Goal: Information Seeking & Learning: Learn about a topic

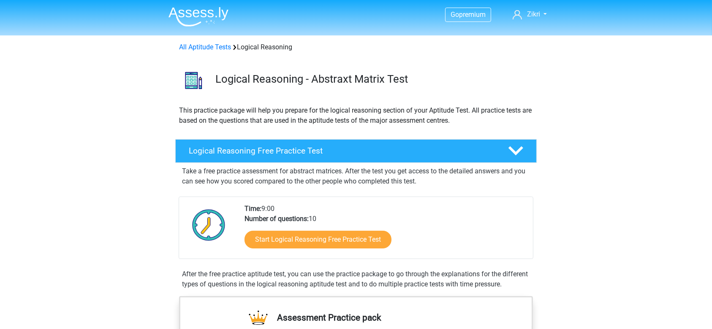
click at [211, 13] on img at bounding box center [198, 17] width 60 height 20
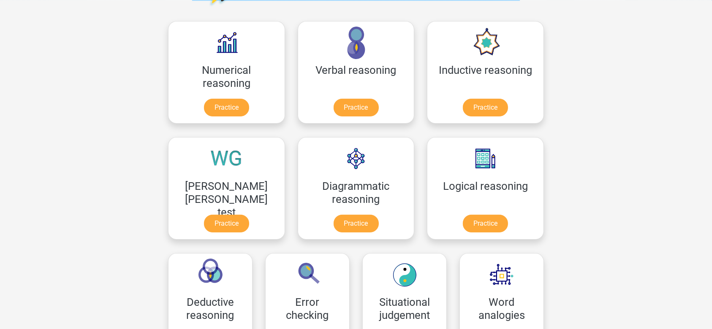
scroll to position [119, 0]
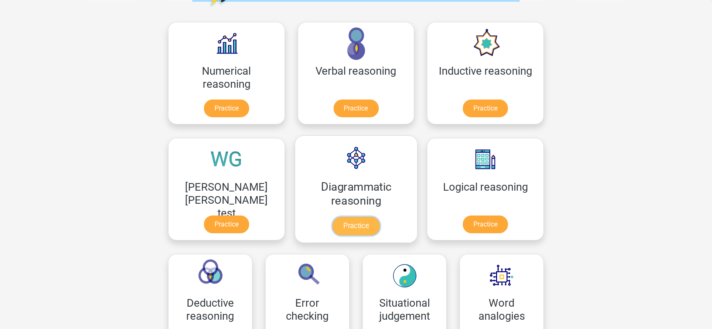
click at [332, 229] on link "Practice" at bounding box center [355, 226] width 47 height 19
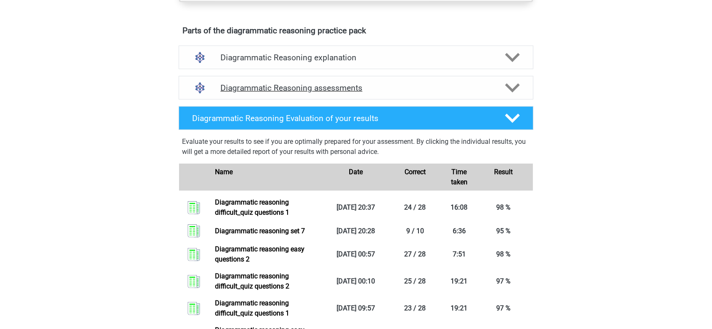
scroll to position [482, 0]
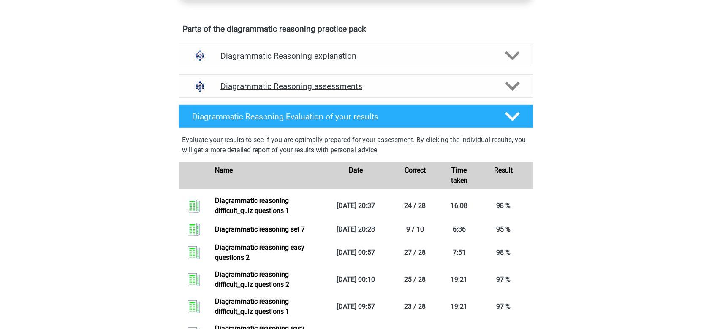
click at [510, 93] on icon at bounding box center [512, 86] width 15 height 15
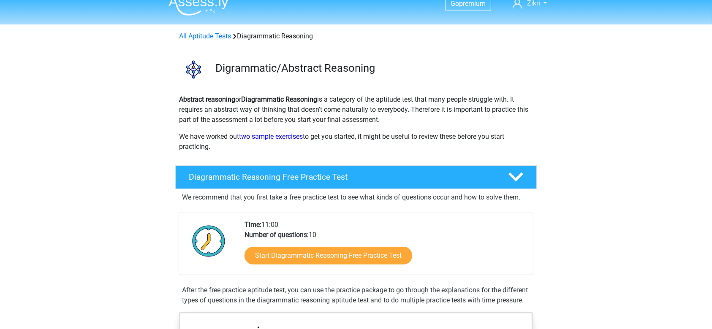
scroll to position [9, 0]
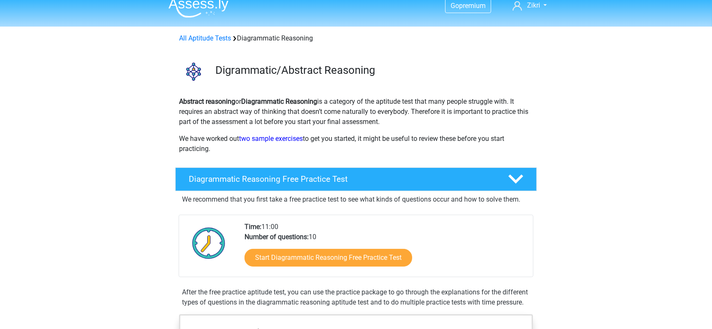
click at [200, 10] on img at bounding box center [198, 8] width 60 height 20
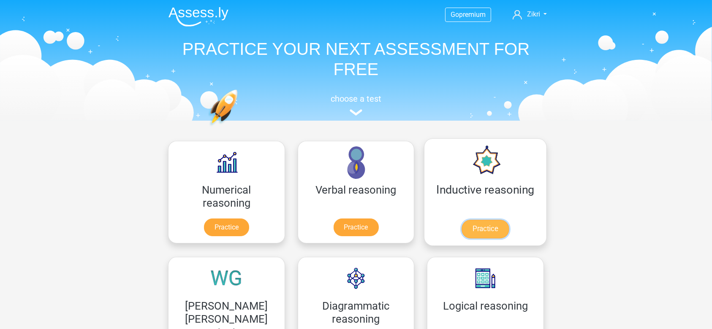
click at [461, 228] on link "Practice" at bounding box center [484, 229] width 47 height 19
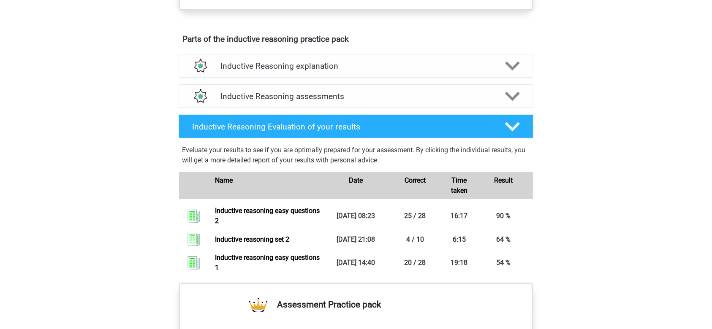
scroll to position [444, 0]
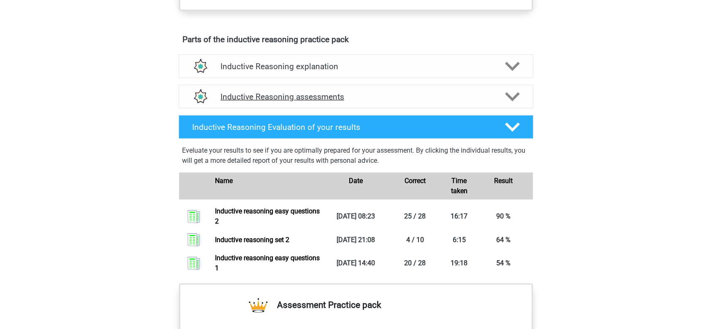
click at [519, 104] on icon at bounding box center [512, 96] width 15 height 15
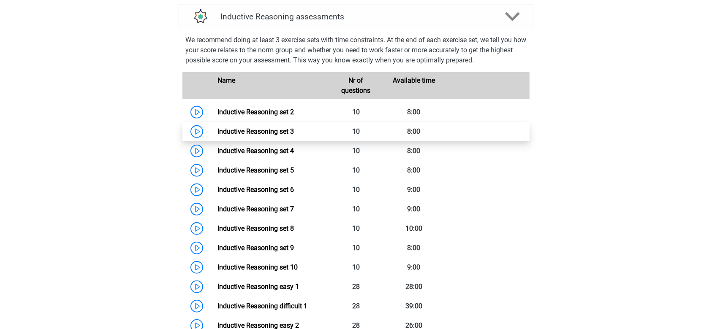
scroll to position [527, 0]
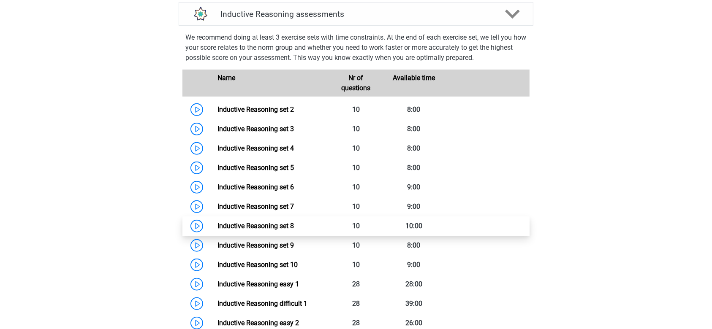
click at [294, 230] on link "Inductive Reasoning set 8" at bounding box center [255, 226] width 76 height 8
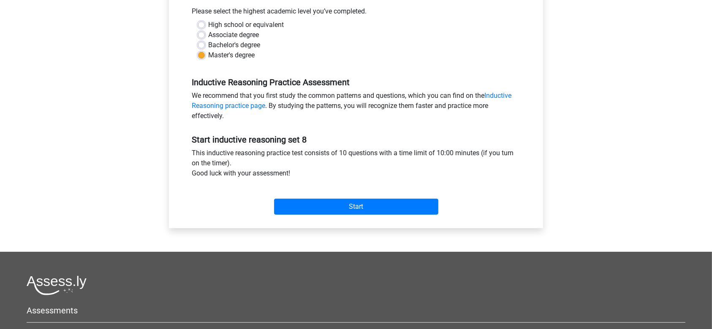
scroll to position [200, 0]
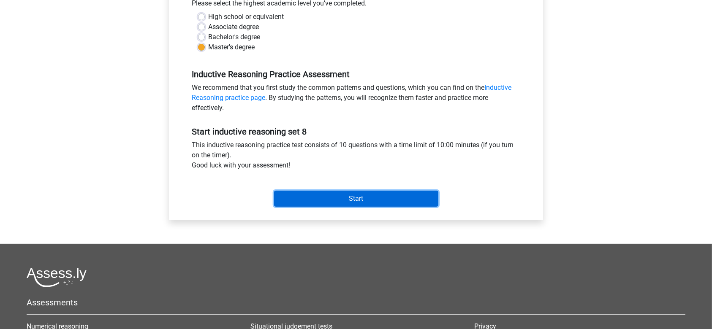
click at [388, 197] on input "Start" at bounding box center [356, 199] width 164 height 16
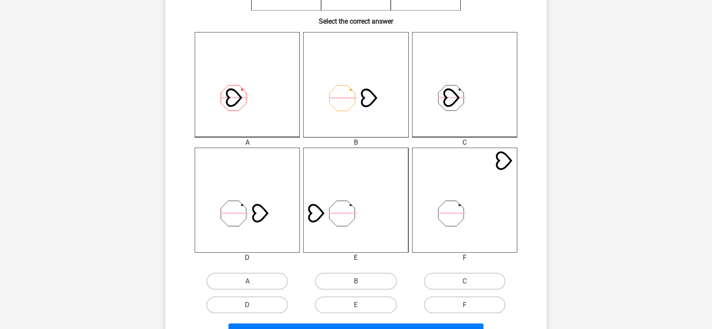
scroll to position [207, 0]
click at [258, 305] on label "D" at bounding box center [246, 304] width 81 height 17
click at [253, 305] on input "D" at bounding box center [249, 307] width 5 height 5
radio input "true"
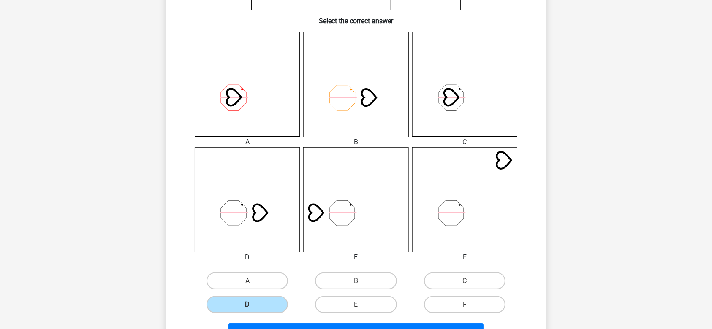
scroll to position [312, 0]
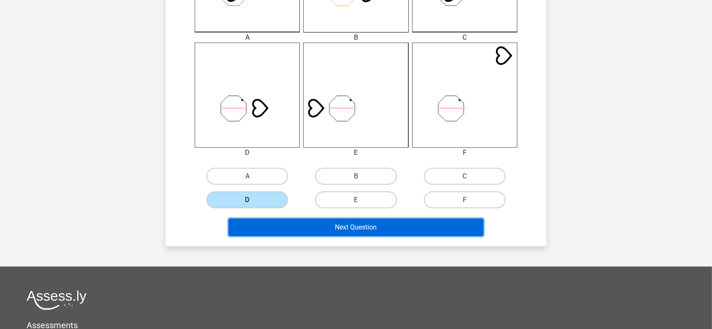
click at [342, 228] on button "Next Question" at bounding box center [355, 228] width 255 height 18
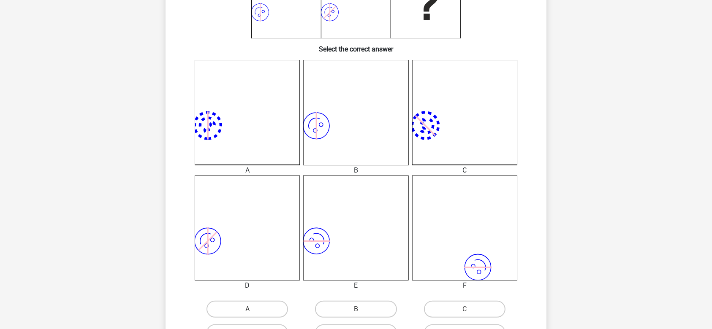
scroll to position [243, 0]
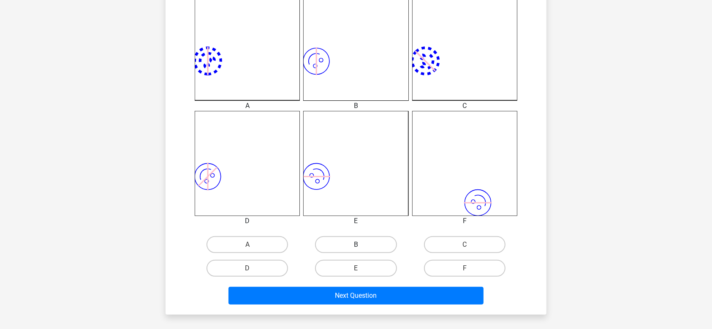
click at [346, 248] on label "B" at bounding box center [355, 244] width 81 height 17
click at [356, 248] on input "B" at bounding box center [358, 247] width 5 height 5
radio input "true"
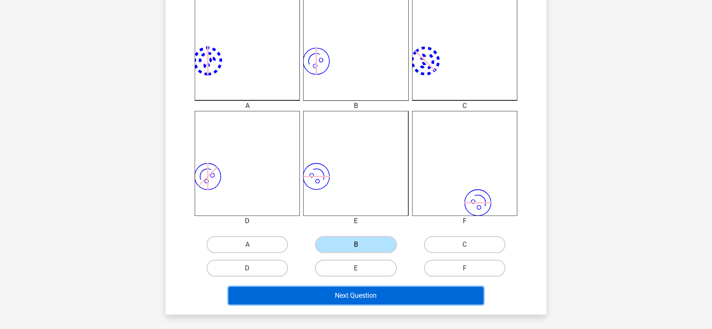
click at [342, 296] on button "Next Question" at bounding box center [355, 296] width 255 height 18
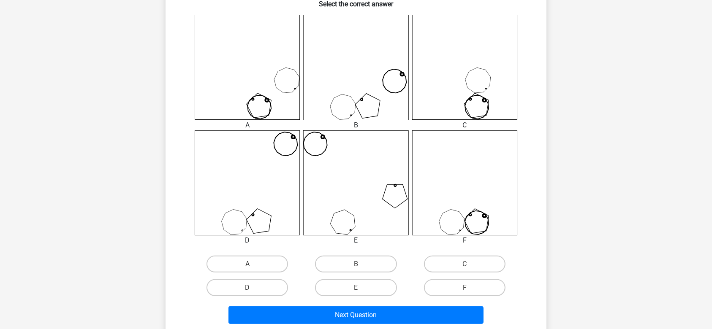
scroll to position [225, 0]
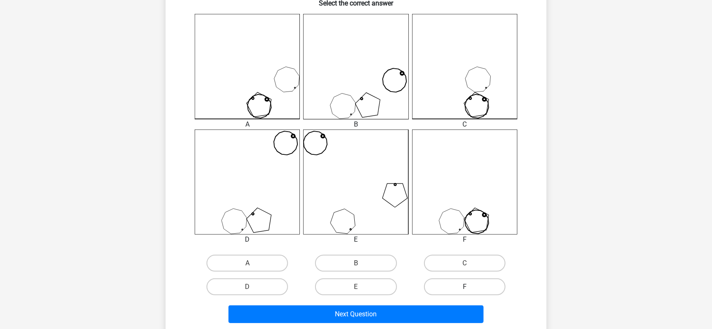
click at [448, 284] on label "F" at bounding box center [464, 287] width 81 height 17
click at [464, 287] on input "F" at bounding box center [466, 289] width 5 height 5
radio input "true"
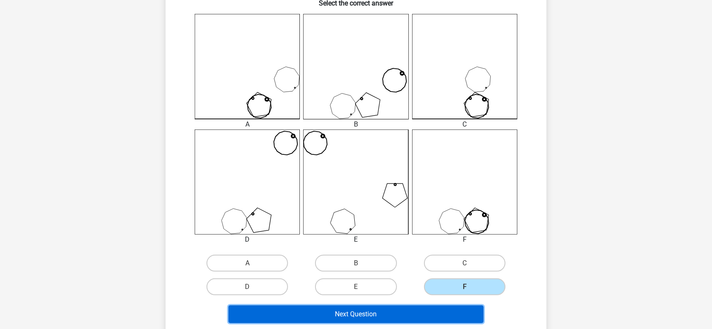
click at [426, 314] on button "Next Question" at bounding box center [355, 315] width 255 height 18
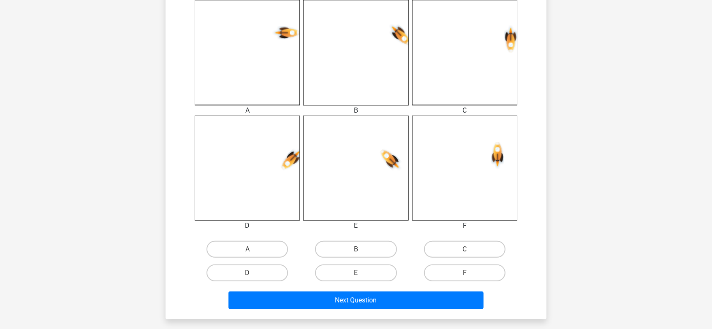
scroll to position [247, 0]
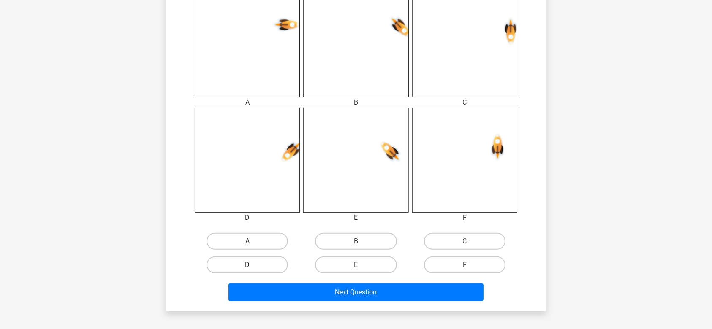
click at [240, 262] on label "D" at bounding box center [246, 265] width 81 height 17
click at [247, 265] on input "D" at bounding box center [249, 267] width 5 height 5
radio input "true"
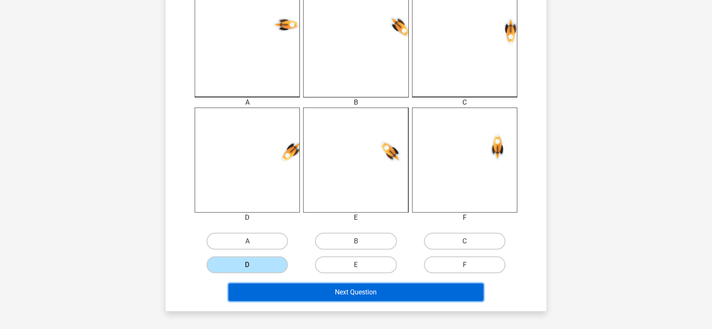
click at [262, 289] on button "Next Question" at bounding box center [355, 293] width 255 height 18
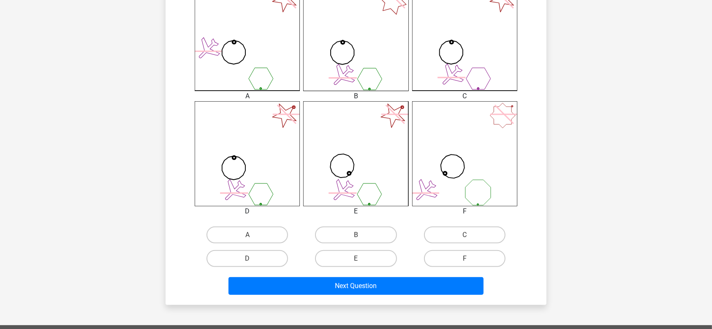
scroll to position [244, 0]
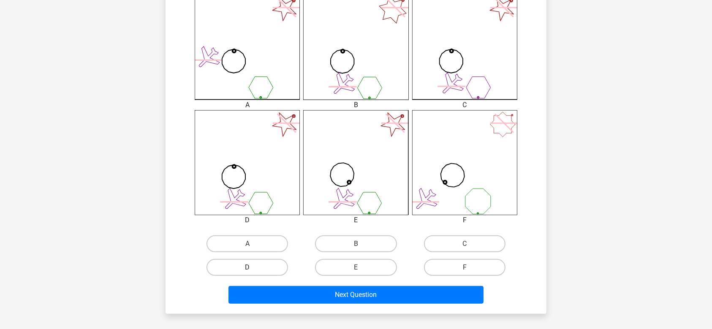
click at [266, 261] on label "D" at bounding box center [246, 267] width 81 height 17
click at [253, 268] on input "D" at bounding box center [249, 270] width 5 height 5
radio input "true"
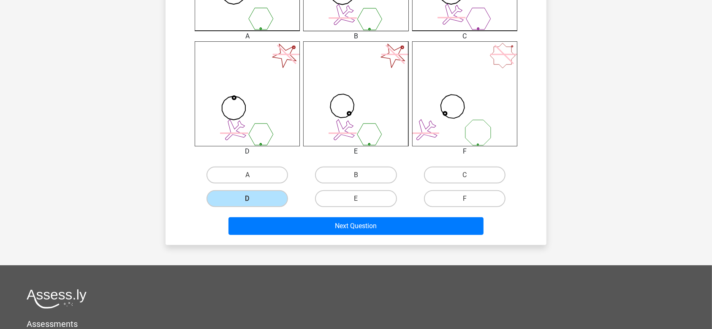
scroll to position [336, 0]
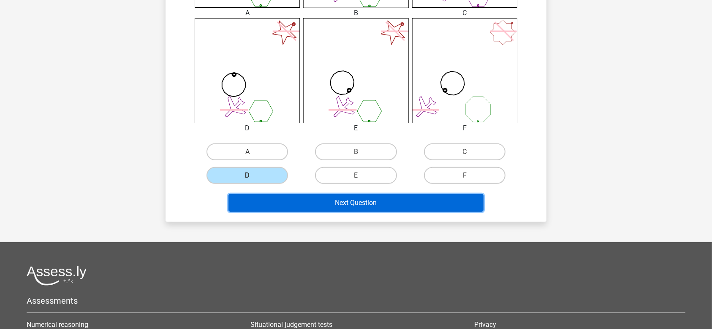
click at [381, 203] on button "Next Question" at bounding box center [355, 203] width 255 height 18
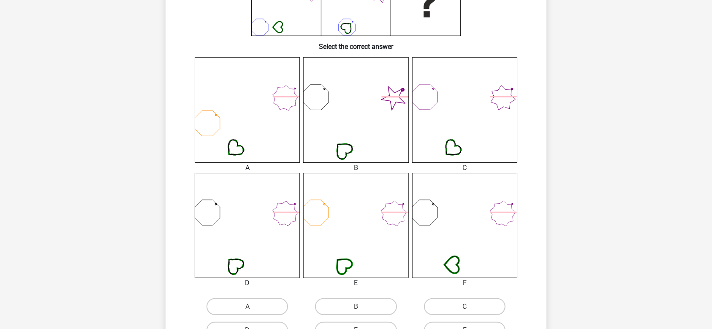
scroll to position [242, 0]
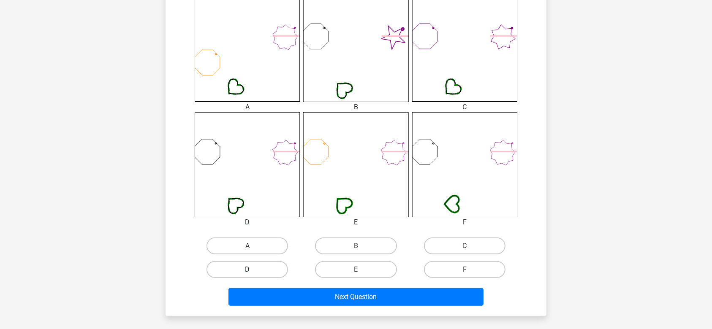
click at [272, 272] on label "D" at bounding box center [246, 269] width 81 height 17
click at [253, 272] on input "D" at bounding box center [249, 272] width 5 height 5
radio input "true"
click at [280, 286] on div "Next Question" at bounding box center [356, 296] width 354 height 28
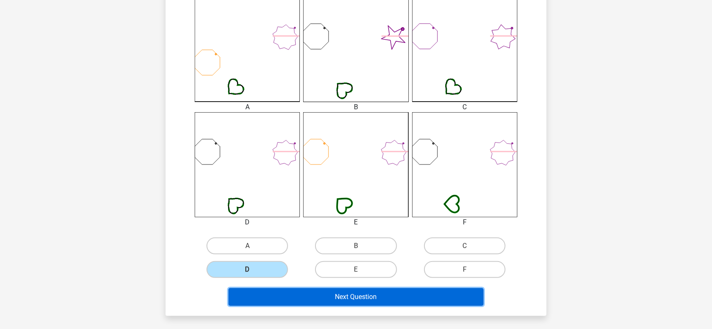
click at [284, 297] on button "Next Question" at bounding box center [355, 297] width 255 height 18
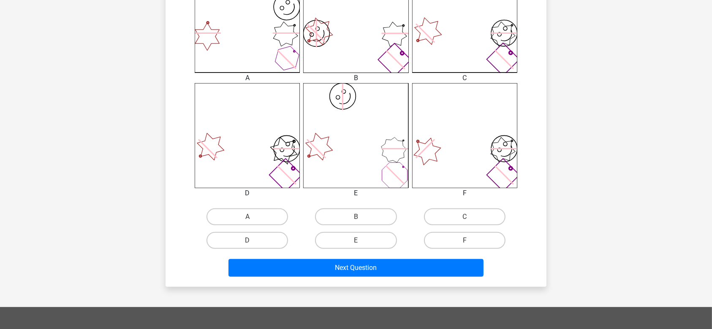
scroll to position [277, 0]
